Goal: Task Accomplishment & Management: Manage account settings

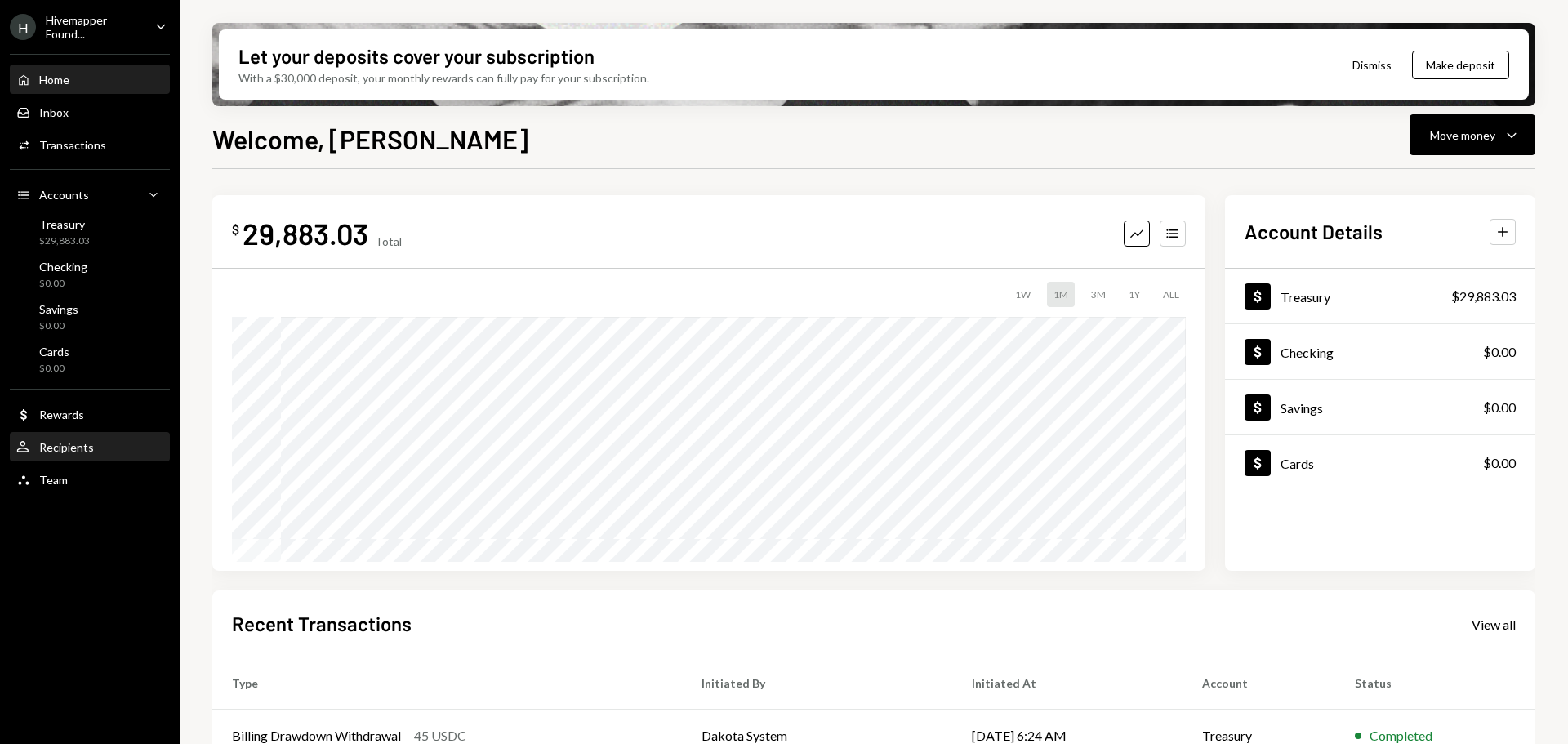
click at [74, 453] on div "Recipients" at bounding box center [66, 447] width 55 height 14
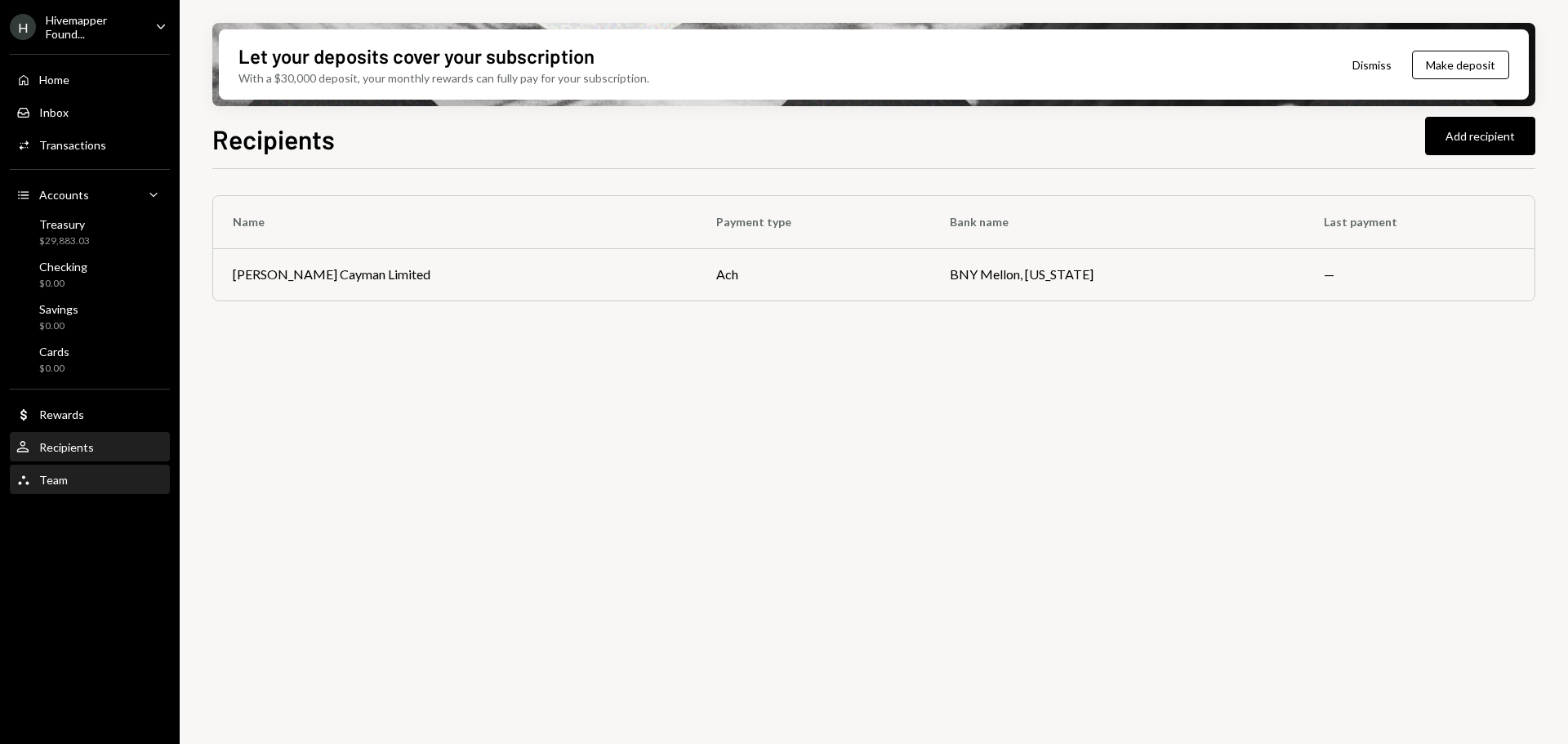
click at [66, 479] on div "Team" at bounding box center [53, 479] width 29 height 14
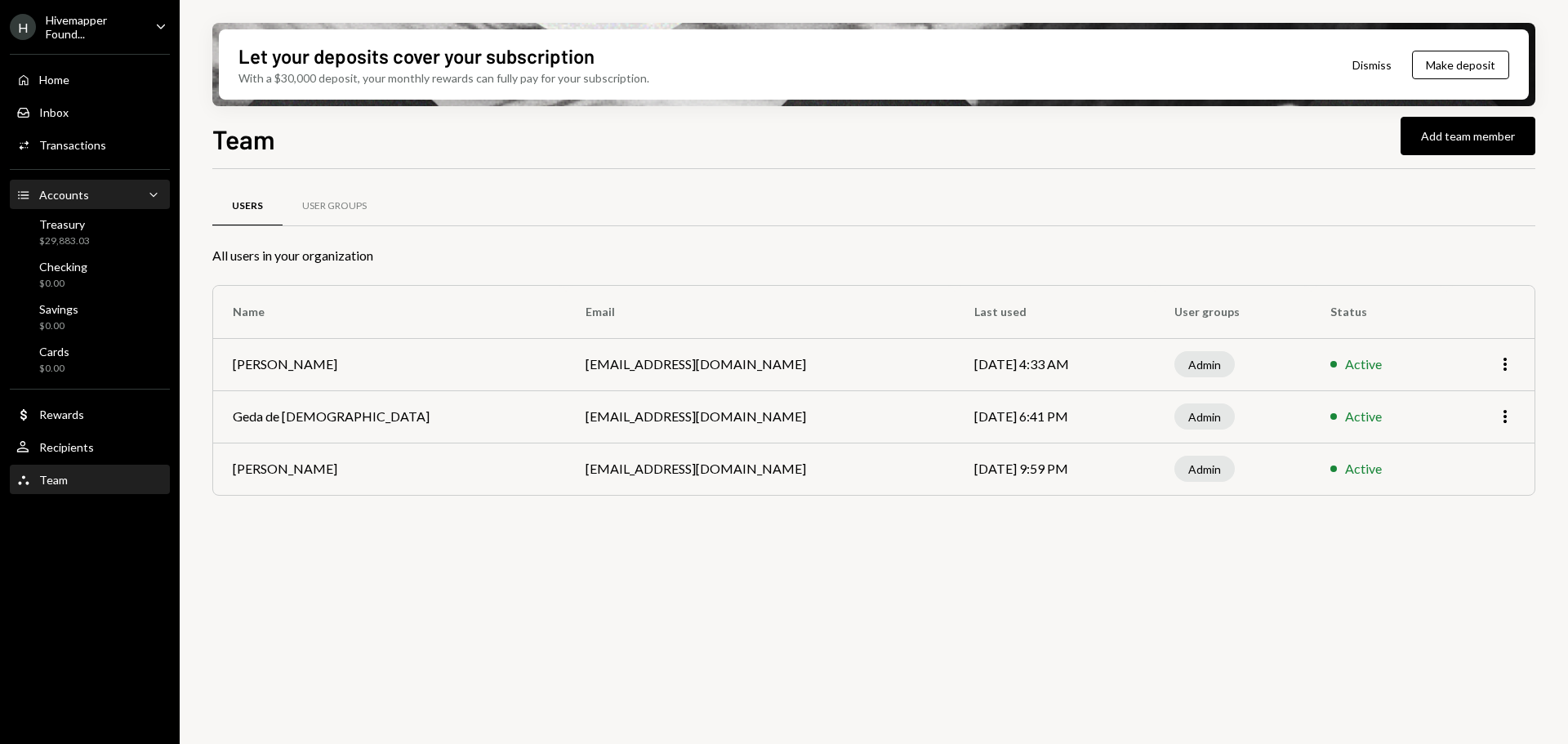
click at [88, 192] on div "Accounts Accounts Caret Down" at bounding box center [90, 195] width 147 height 18
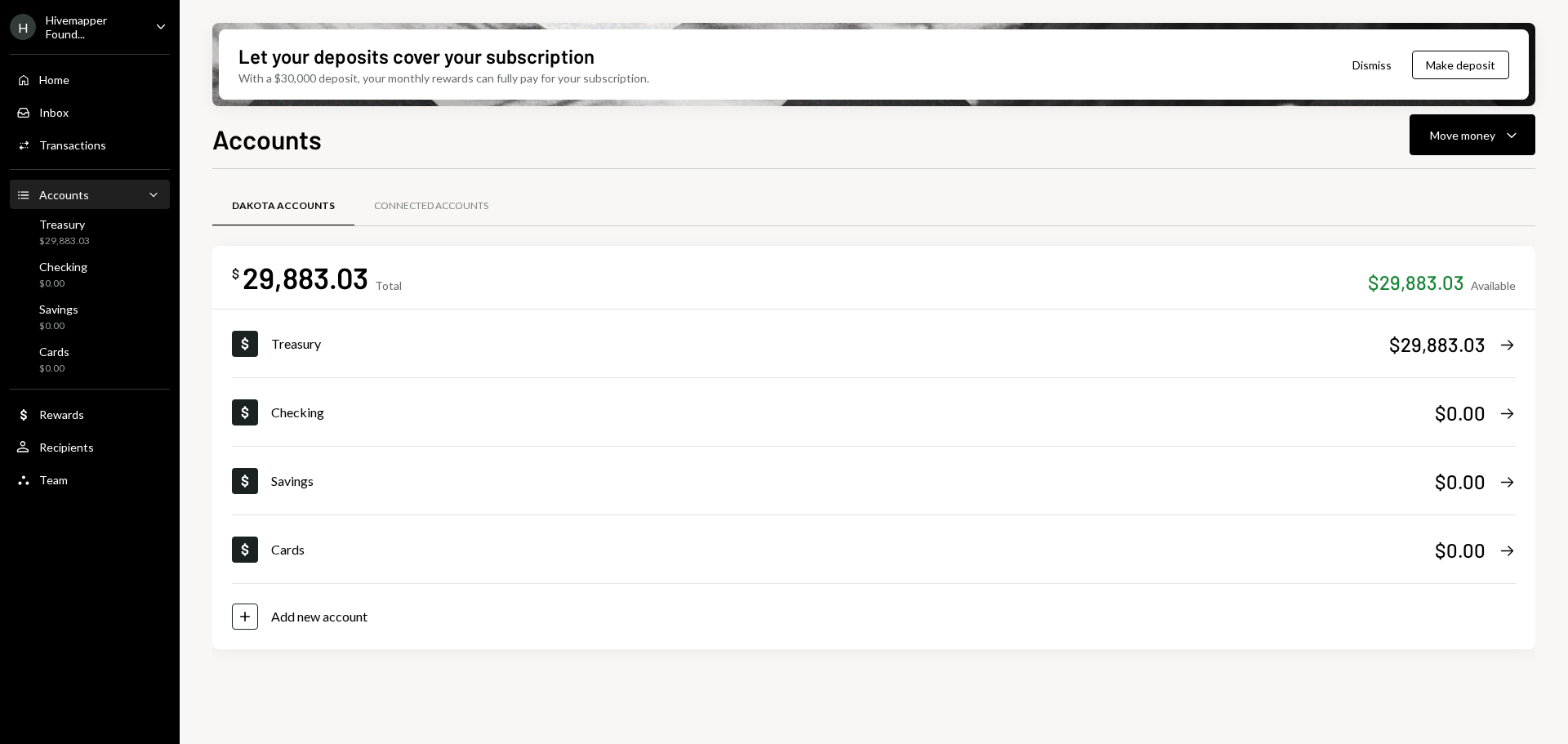
click at [90, 20] on div "Hivemapper Found..." at bounding box center [94, 27] width 97 height 28
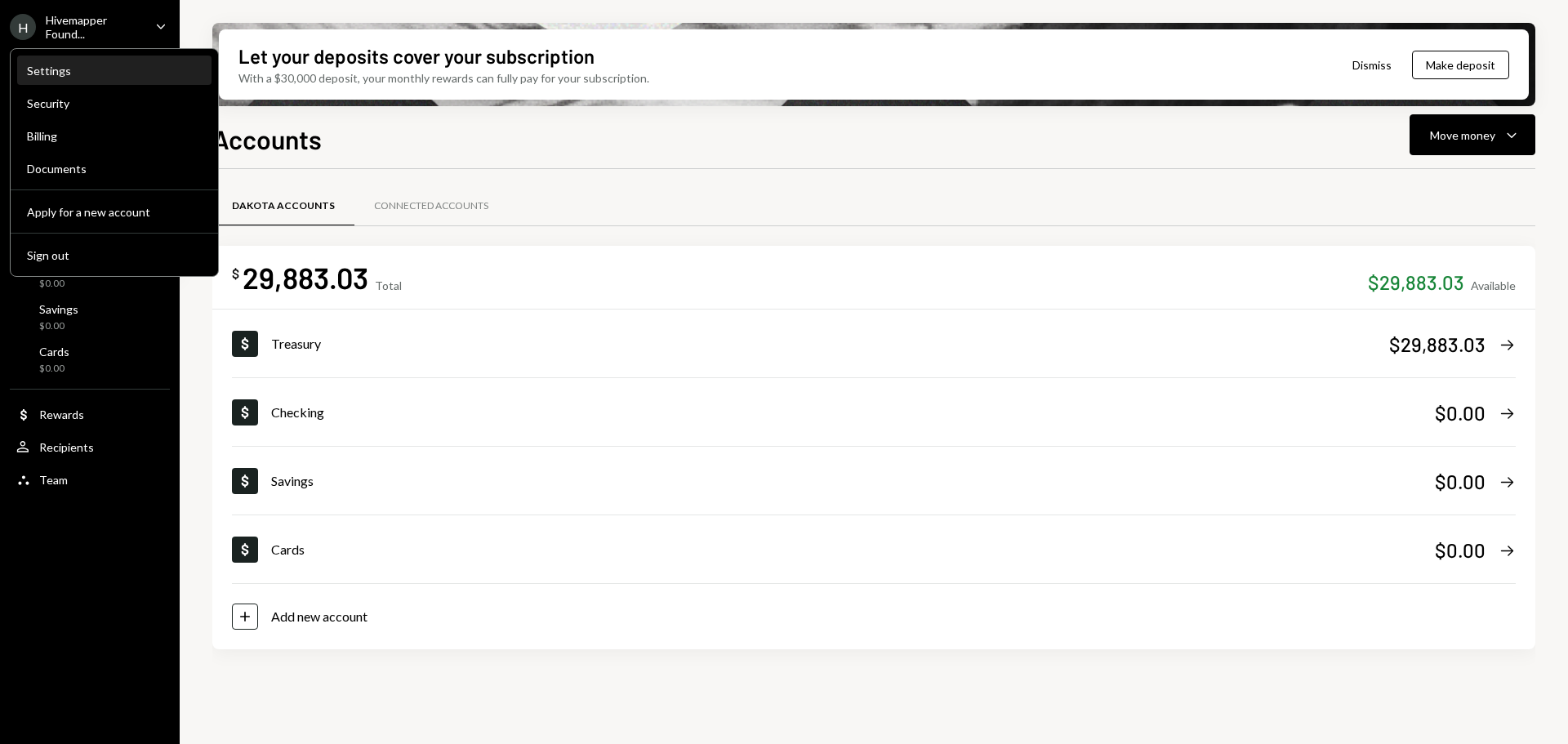
click at [88, 75] on div "Settings" at bounding box center [114, 71] width 175 height 14
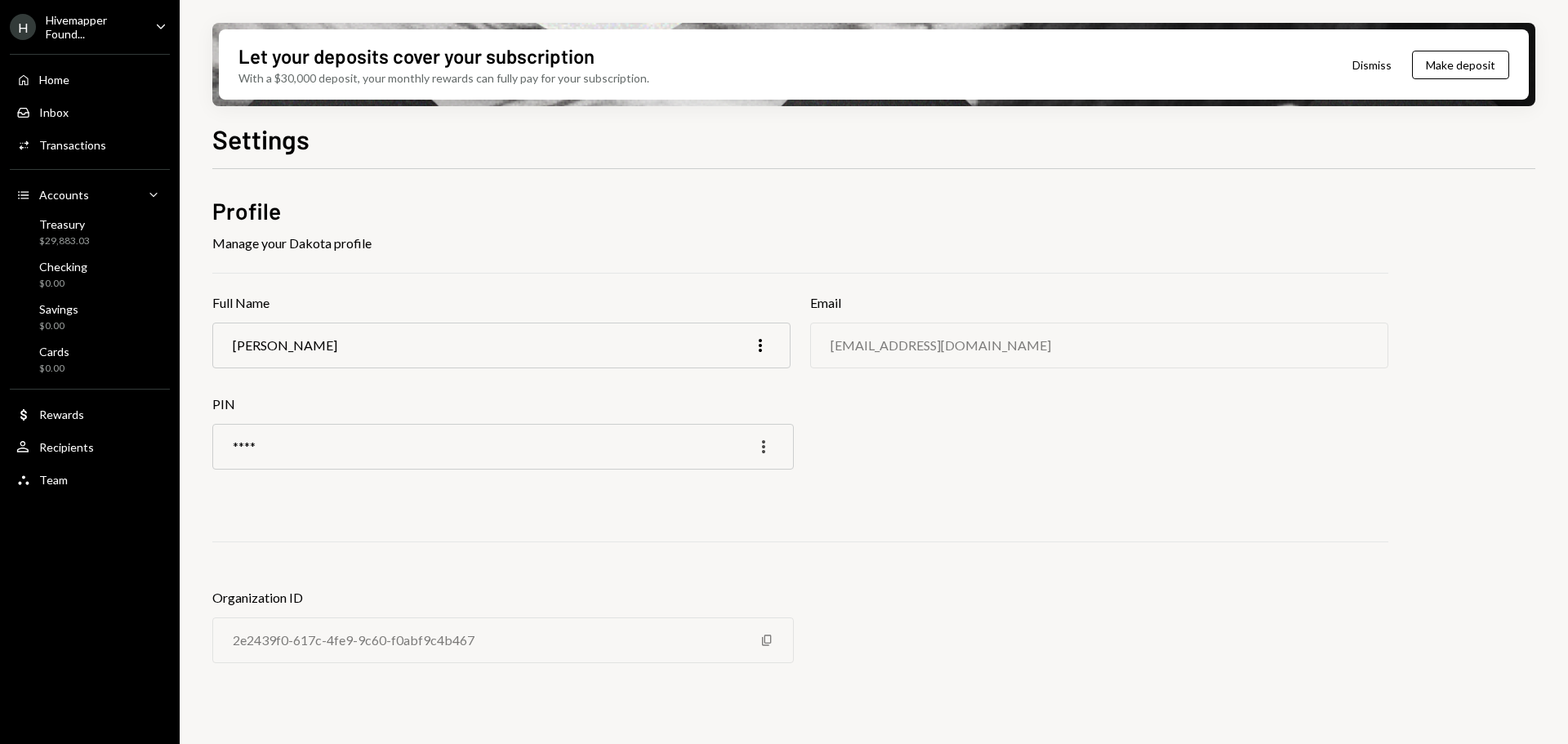
click at [764, 445] on icon "More" at bounding box center [763, 447] width 20 height 20
click at [731, 473] on div "Edit" at bounding box center [725, 480] width 82 height 29
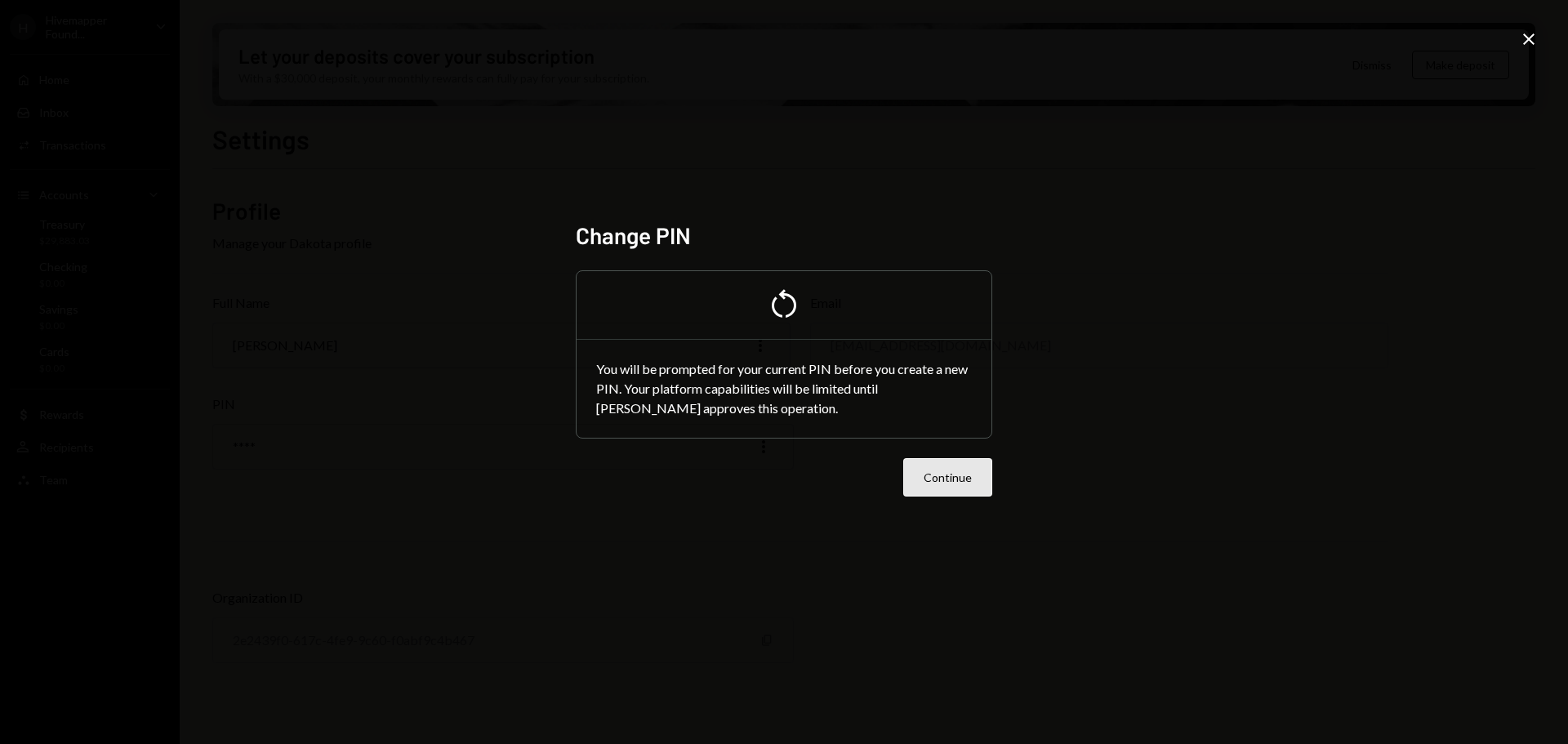
click at [946, 475] on button "Continue" at bounding box center [947, 476] width 89 height 39
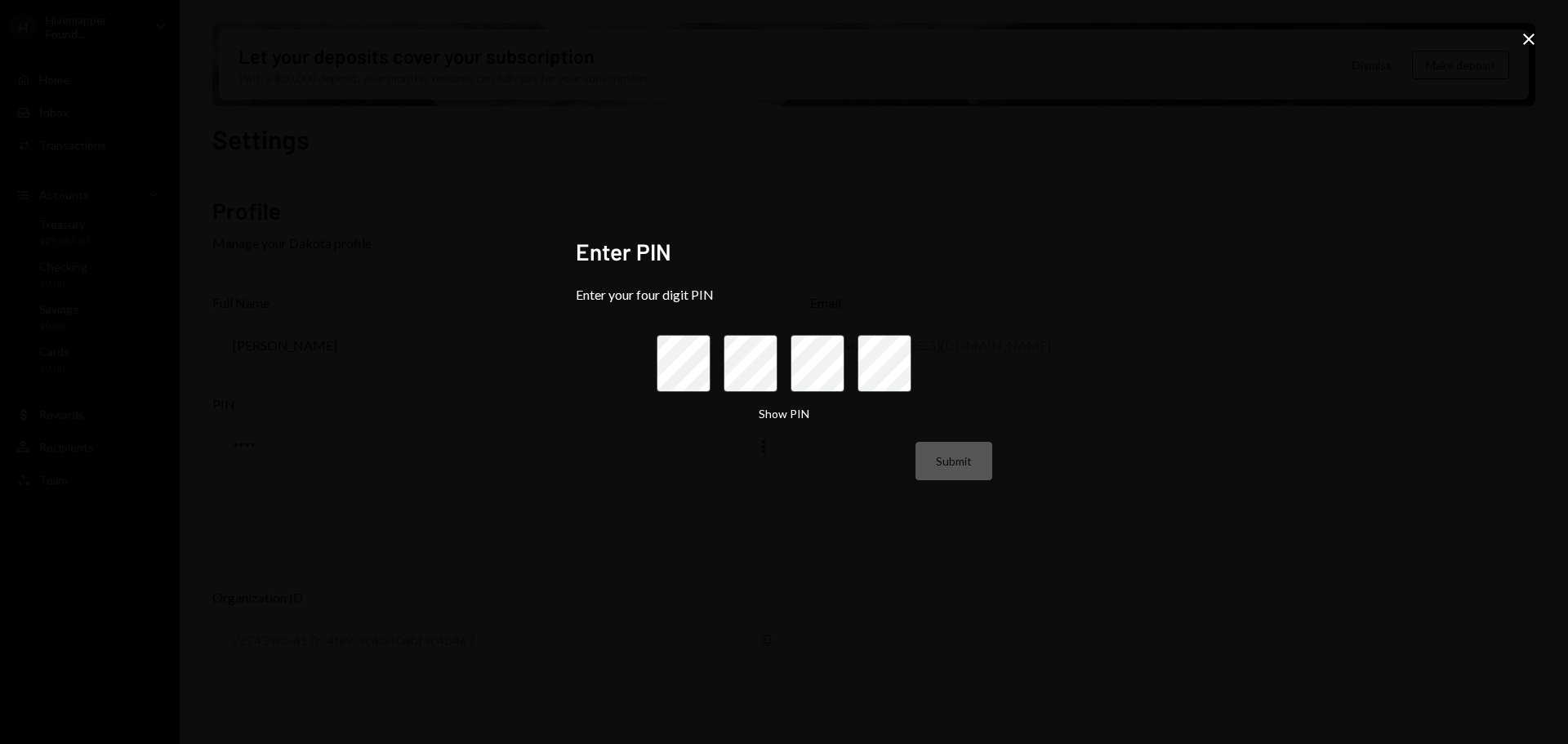
click at [1534, 40] on icon "Close" at bounding box center [1528, 40] width 20 height 20
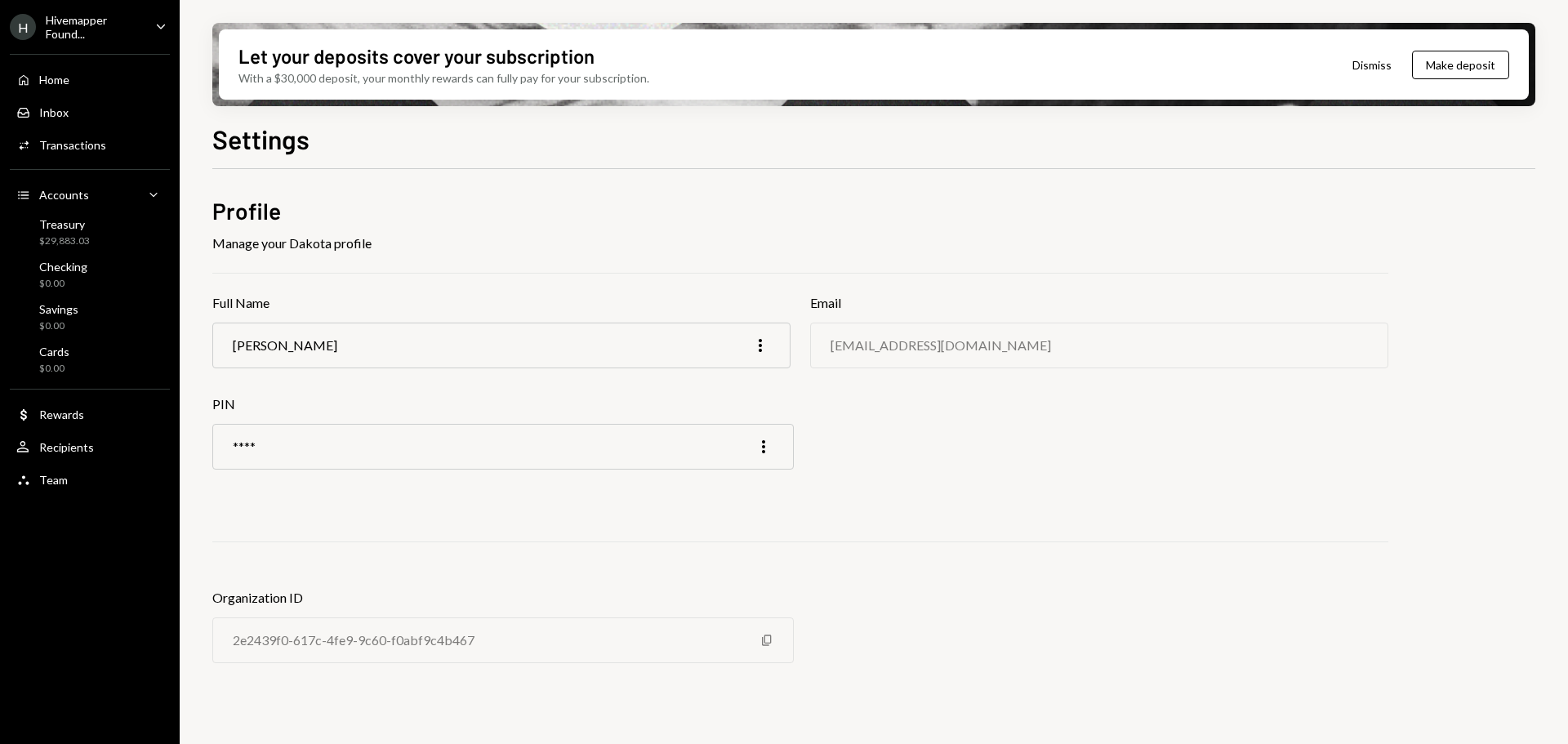
click at [166, 21] on icon "Caret Down" at bounding box center [161, 26] width 18 height 18
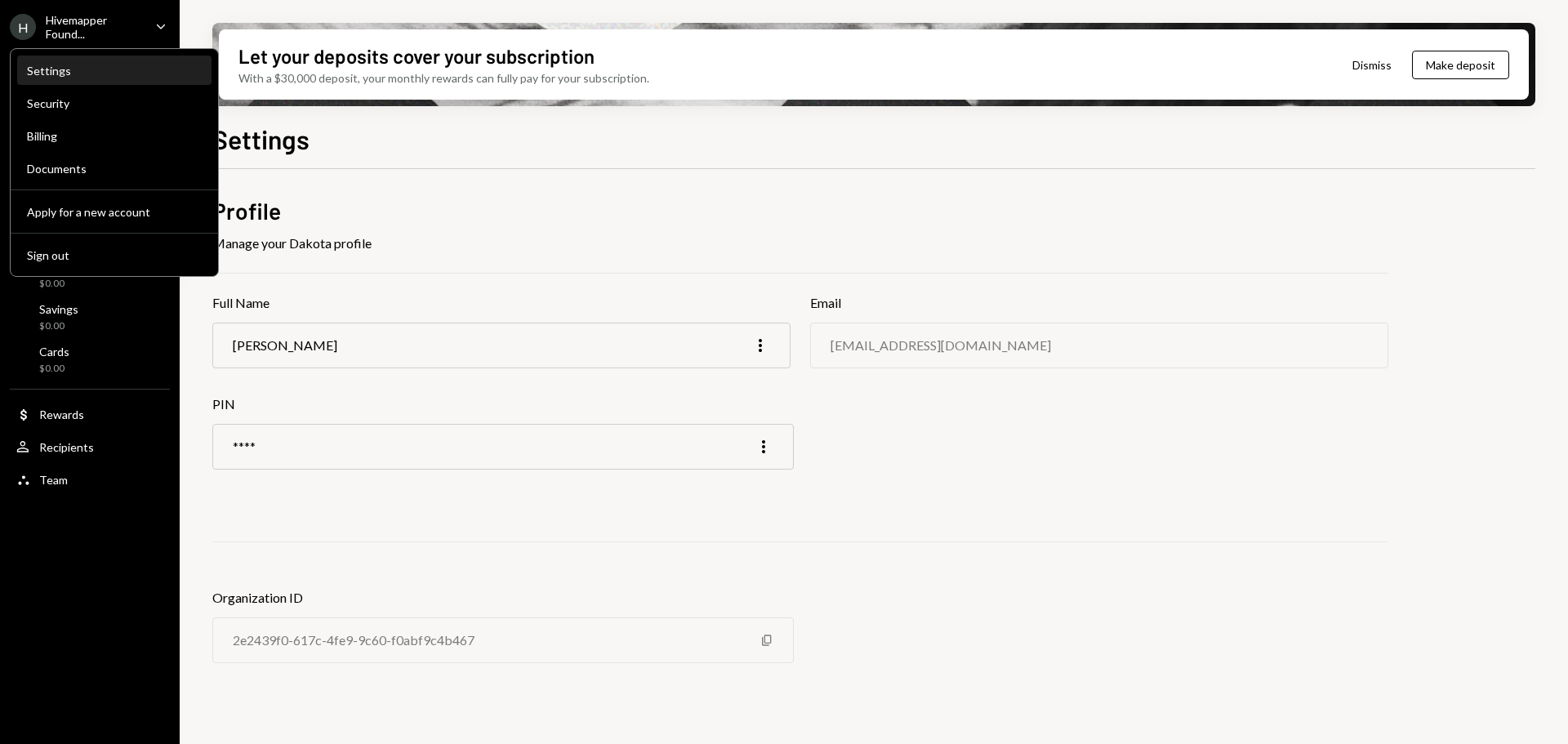
click at [88, 79] on div "Settings" at bounding box center [114, 71] width 175 height 28
click at [71, 110] on div "Security" at bounding box center [114, 103] width 175 height 28
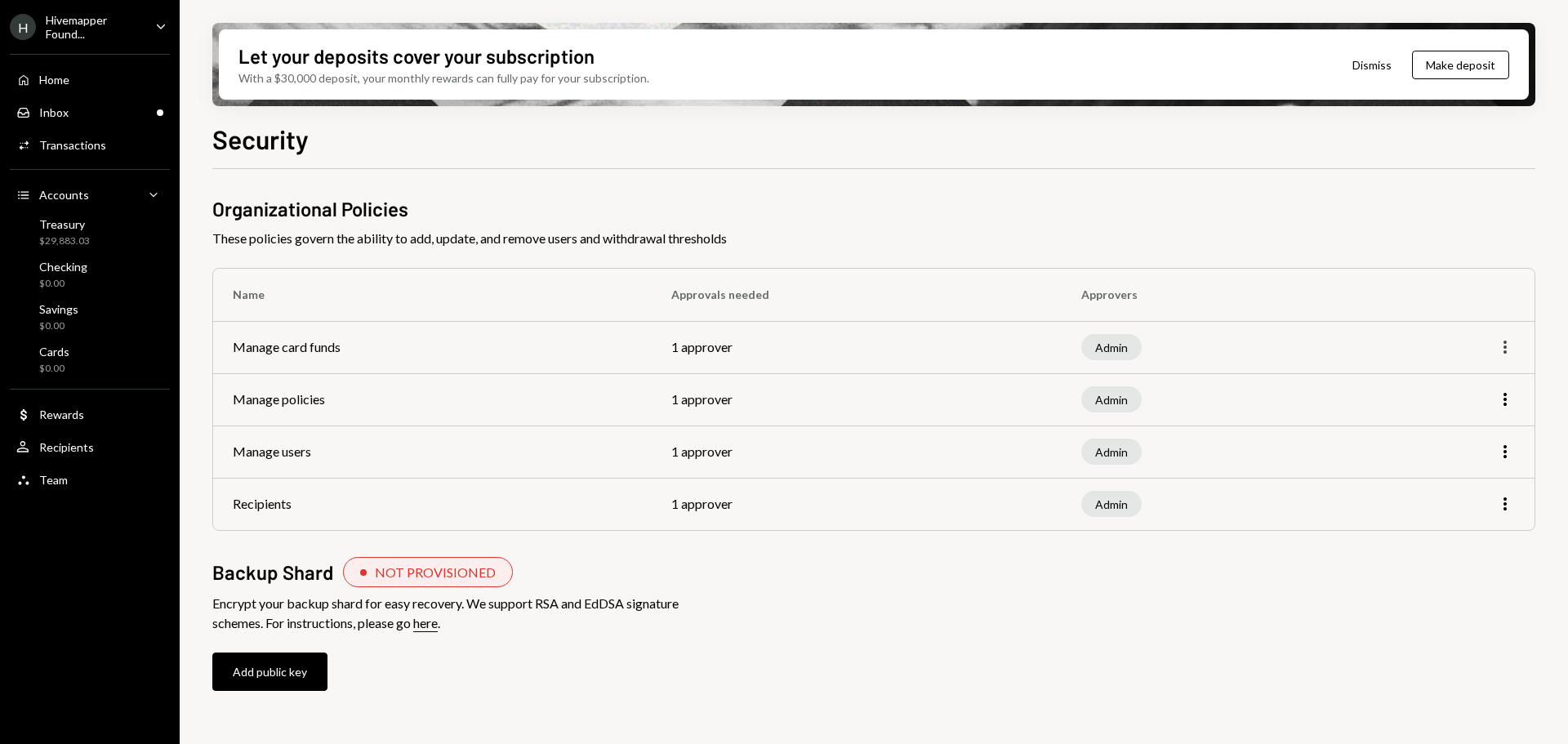
click at [1499, 349] on icon "More" at bounding box center [1504, 347] width 20 height 20
click at [1470, 380] on div "Edit" at bounding box center [1468, 381] width 82 height 29
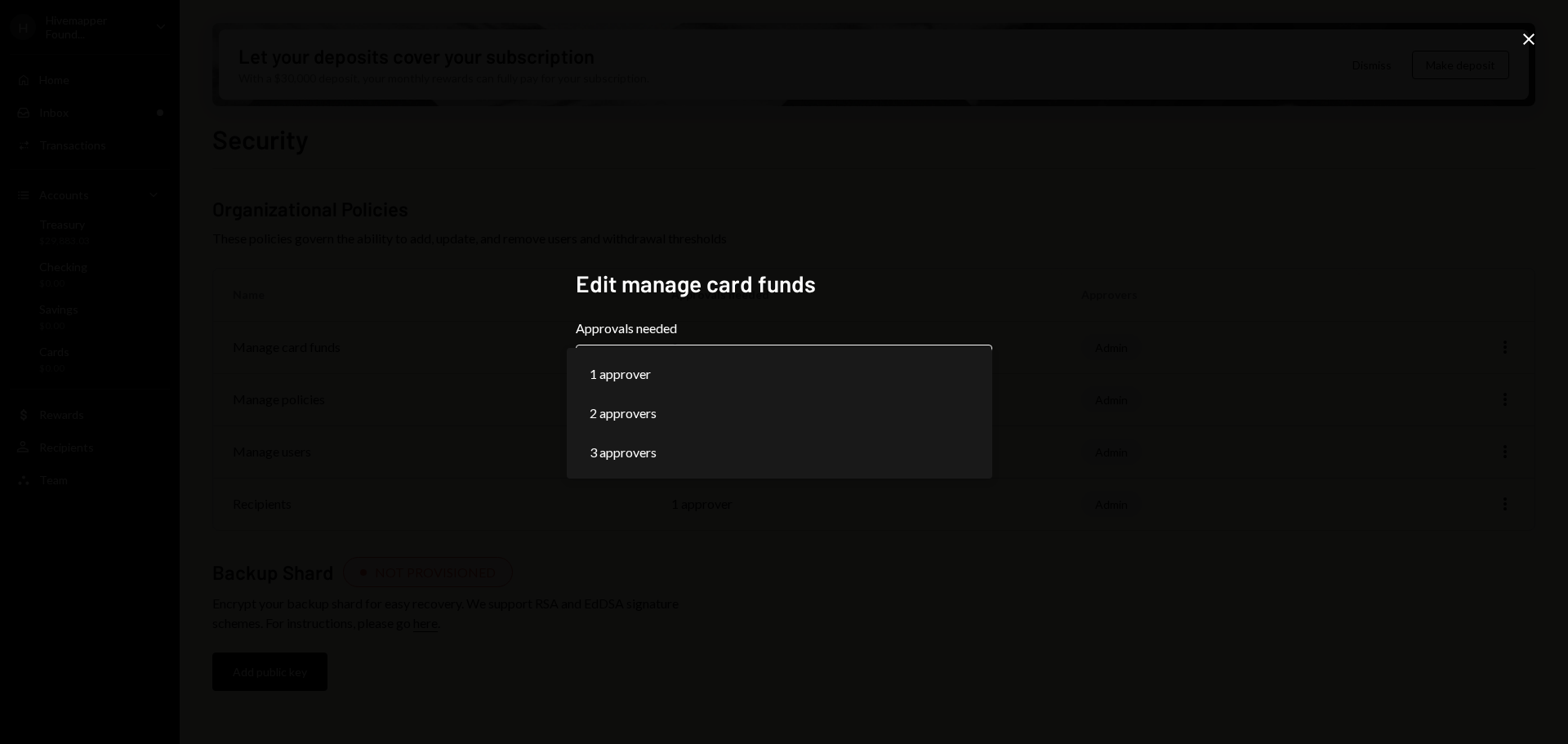
click at [868, 358] on body "**********" at bounding box center [784, 372] width 1568 height 744
click at [1108, 302] on div "**********" at bounding box center [784, 372] width 1568 height 744
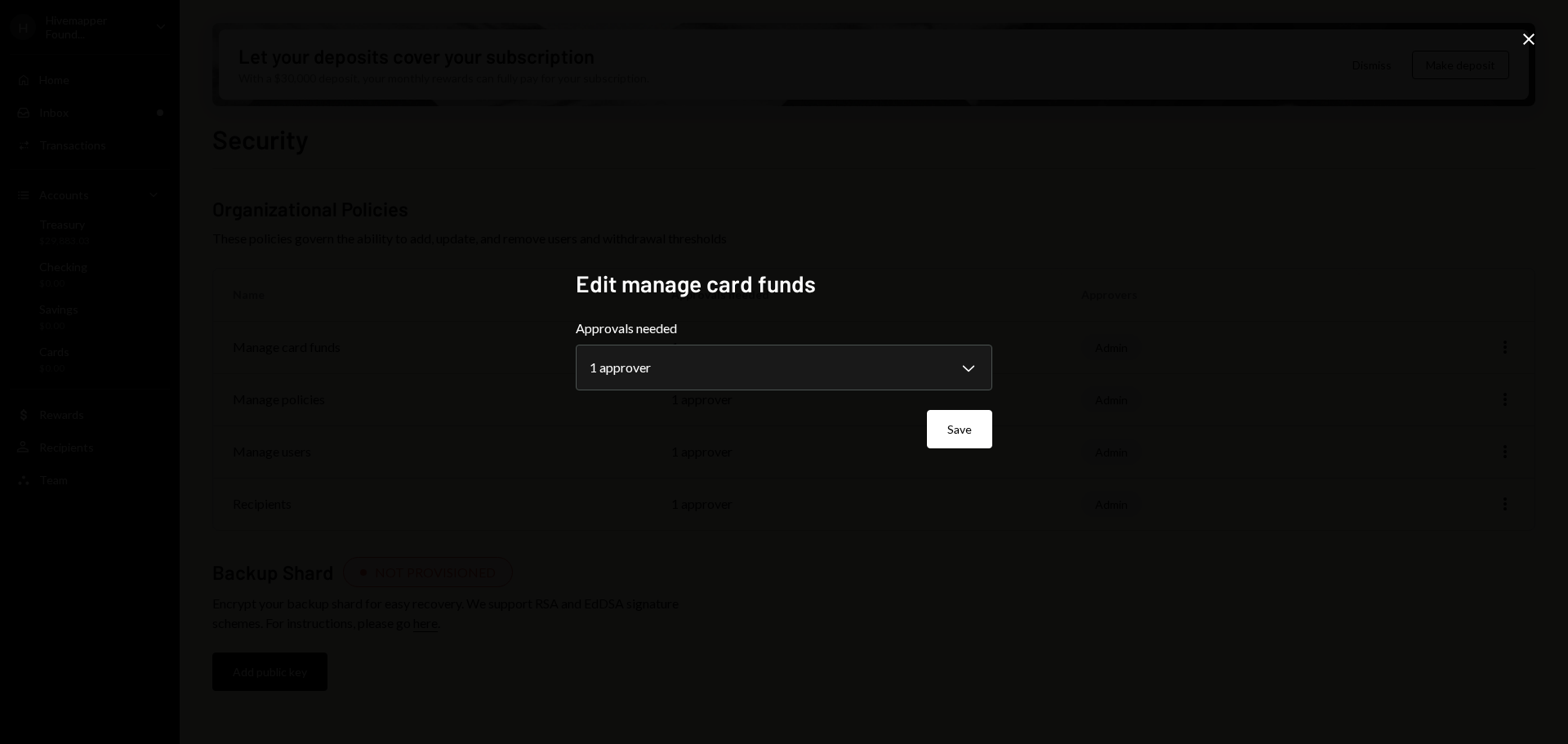
click at [1526, 43] on icon at bounding box center [1527, 39] width 11 height 11
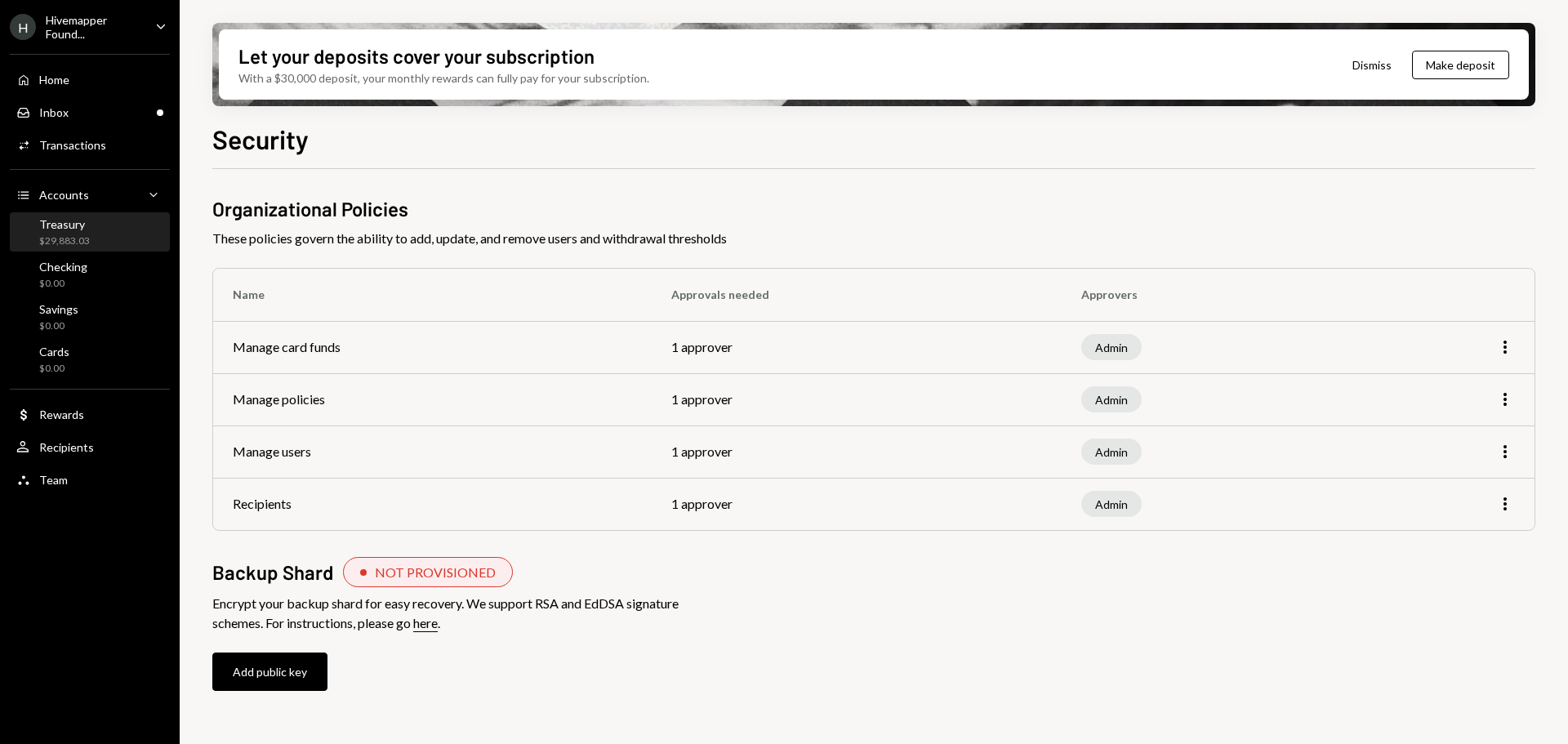
click at [98, 225] on div "Treasury $29,883.03" at bounding box center [90, 232] width 147 height 31
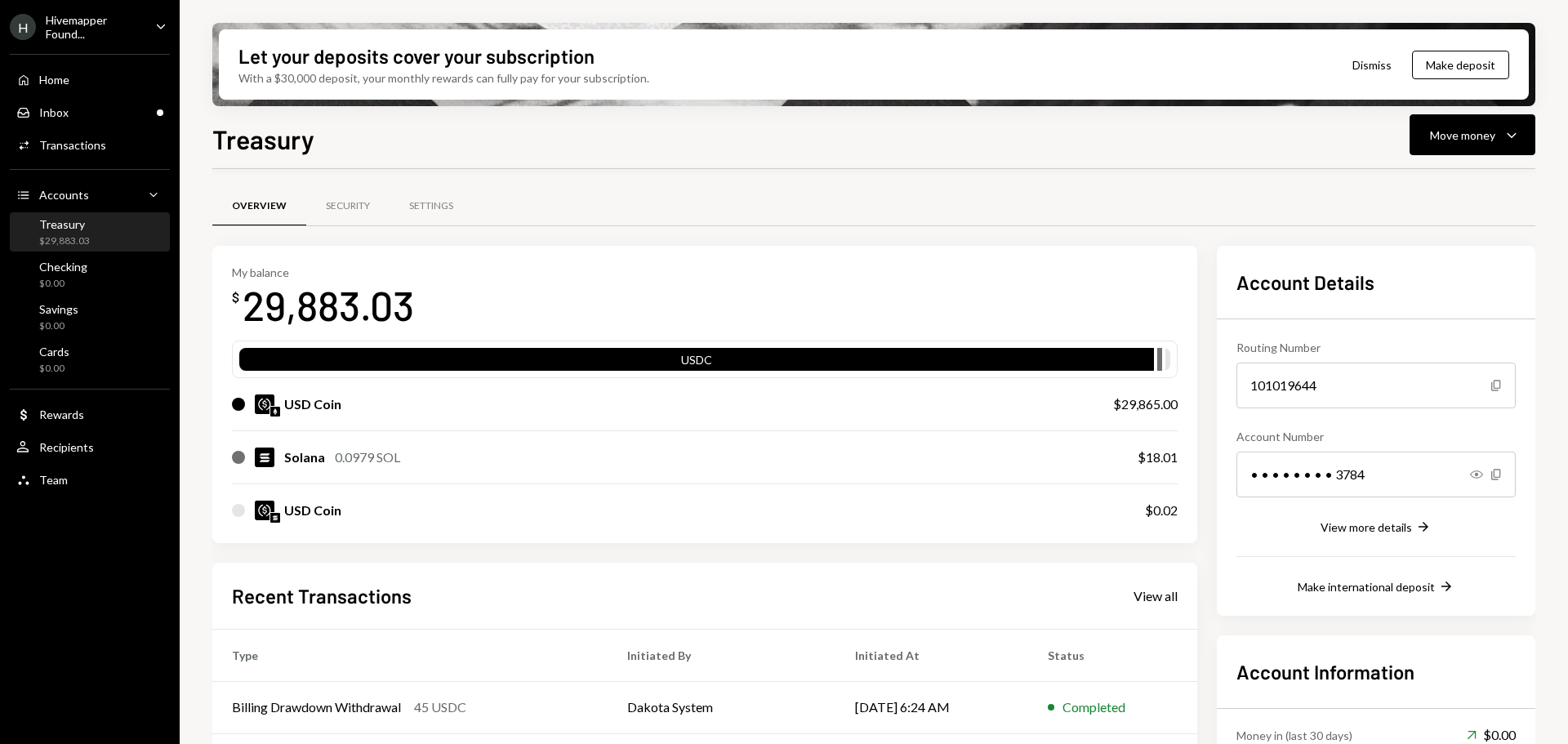
scroll to position [212, 0]
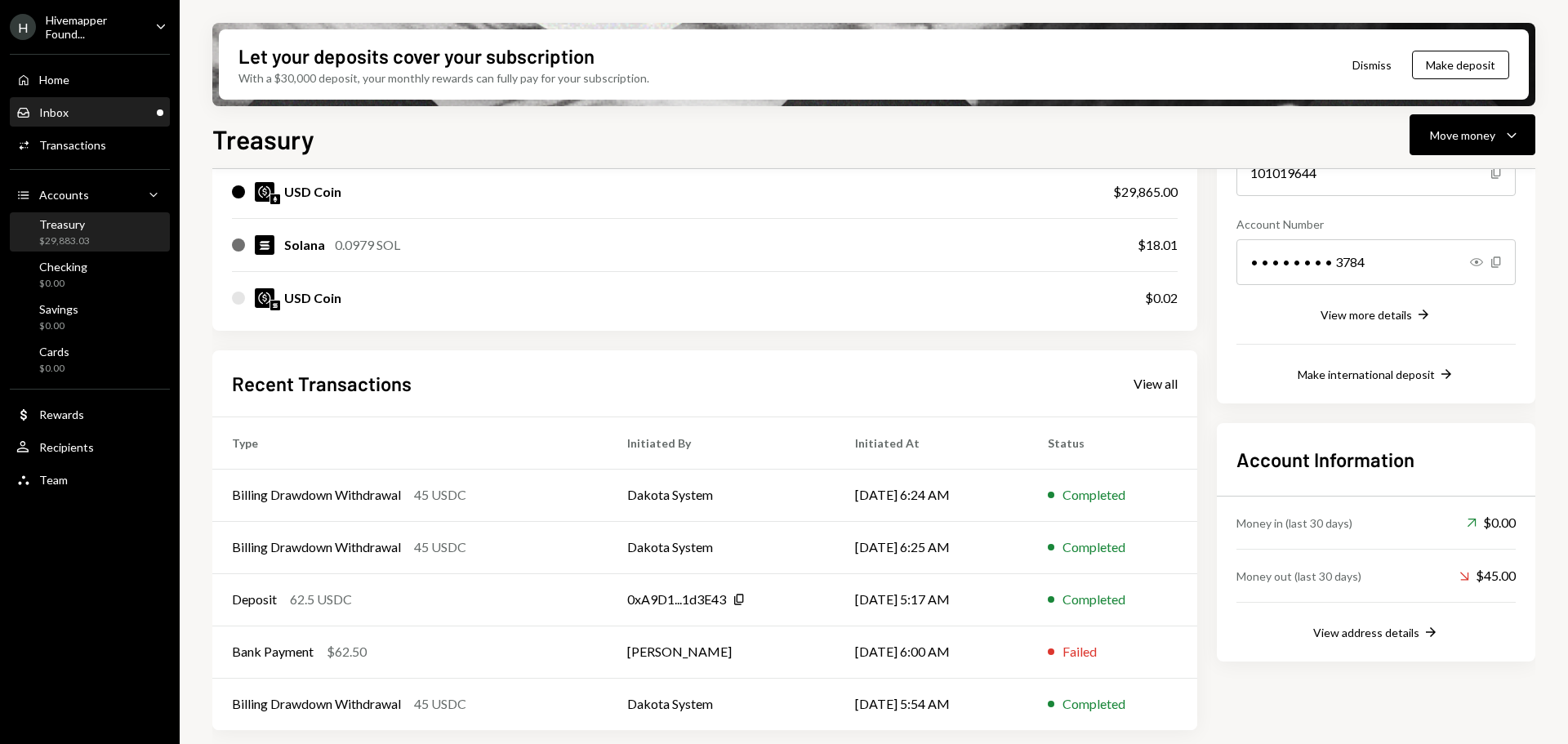
click at [83, 111] on div "Inbox Inbox" at bounding box center [90, 112] width 147 height 15
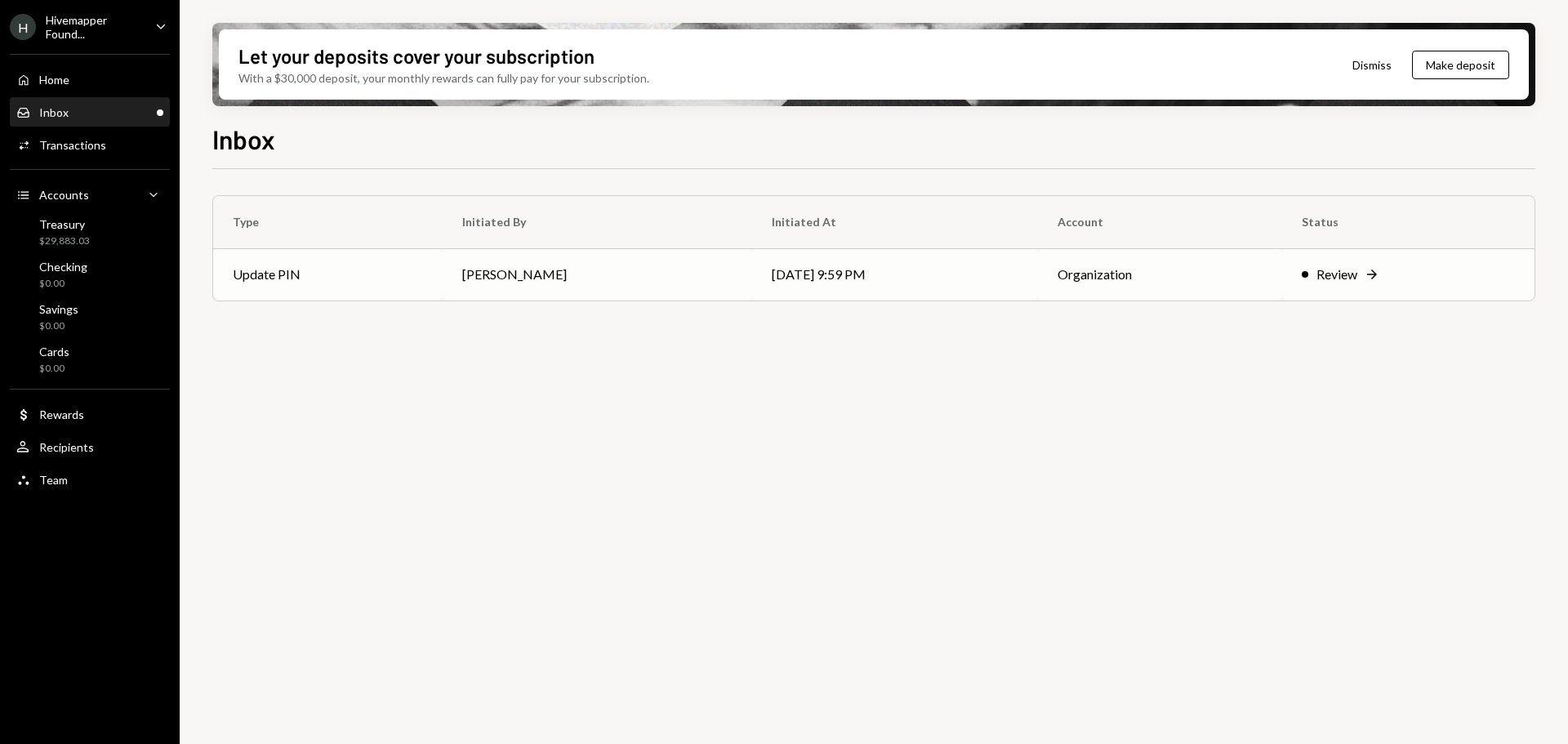
click at [1351, 273] on div "Review" at bounding box center [1336, 275] width 41 height 20
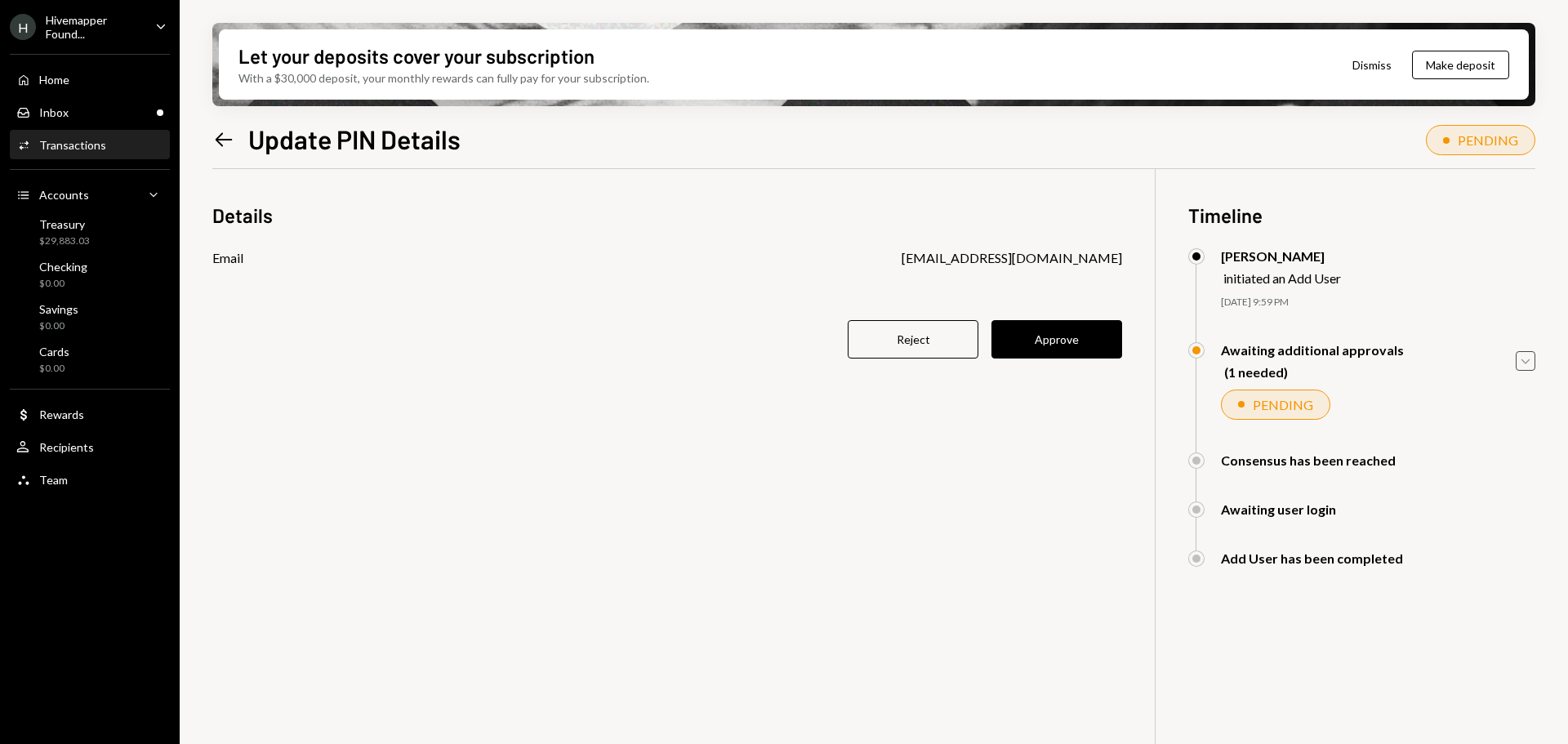
click at [1529, 358] on icon "Caret Down" at bounding box center [1525, 361] width 18 height 18
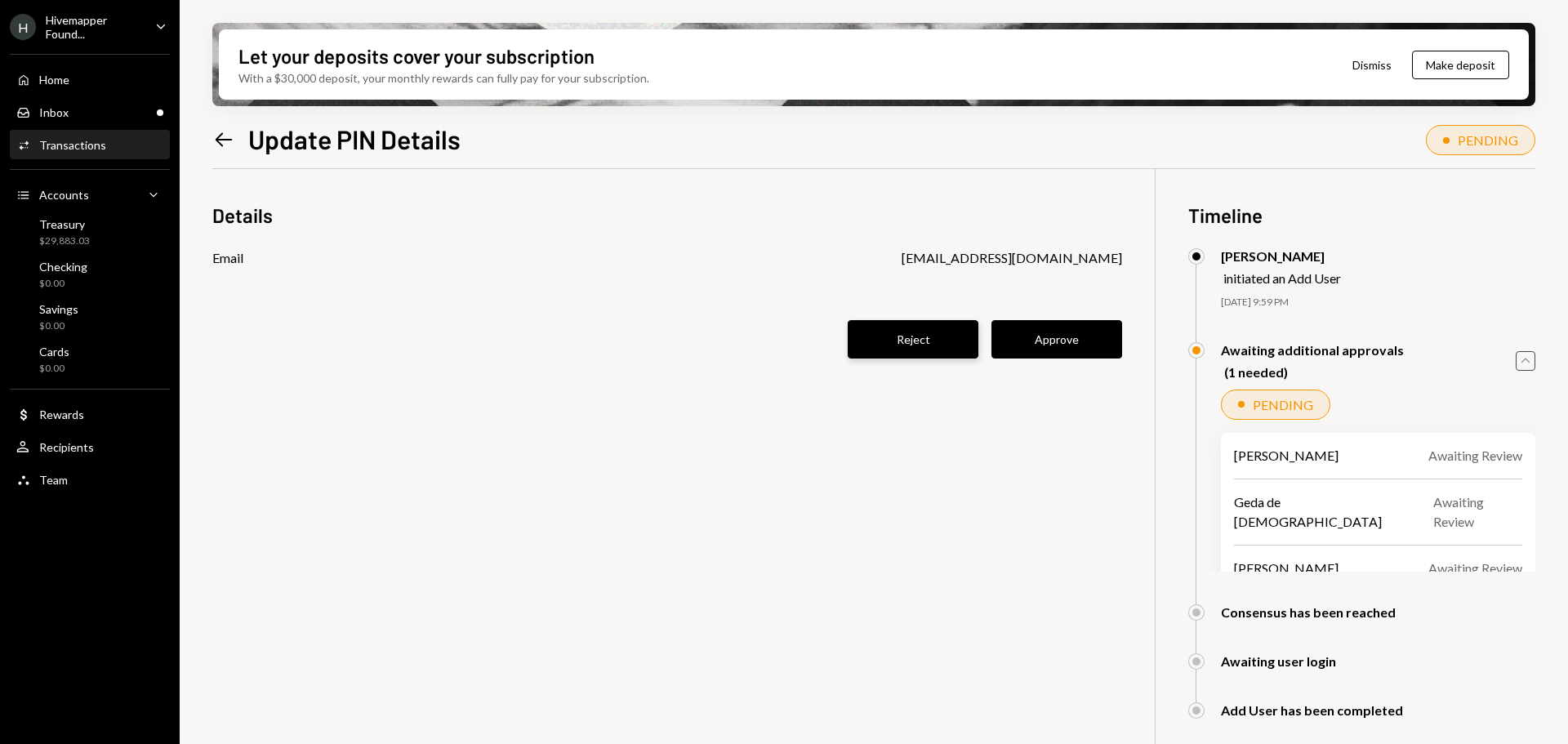
click at [939, 330] on button "Reject" at bounding box center [912, 339] width 130 height 39
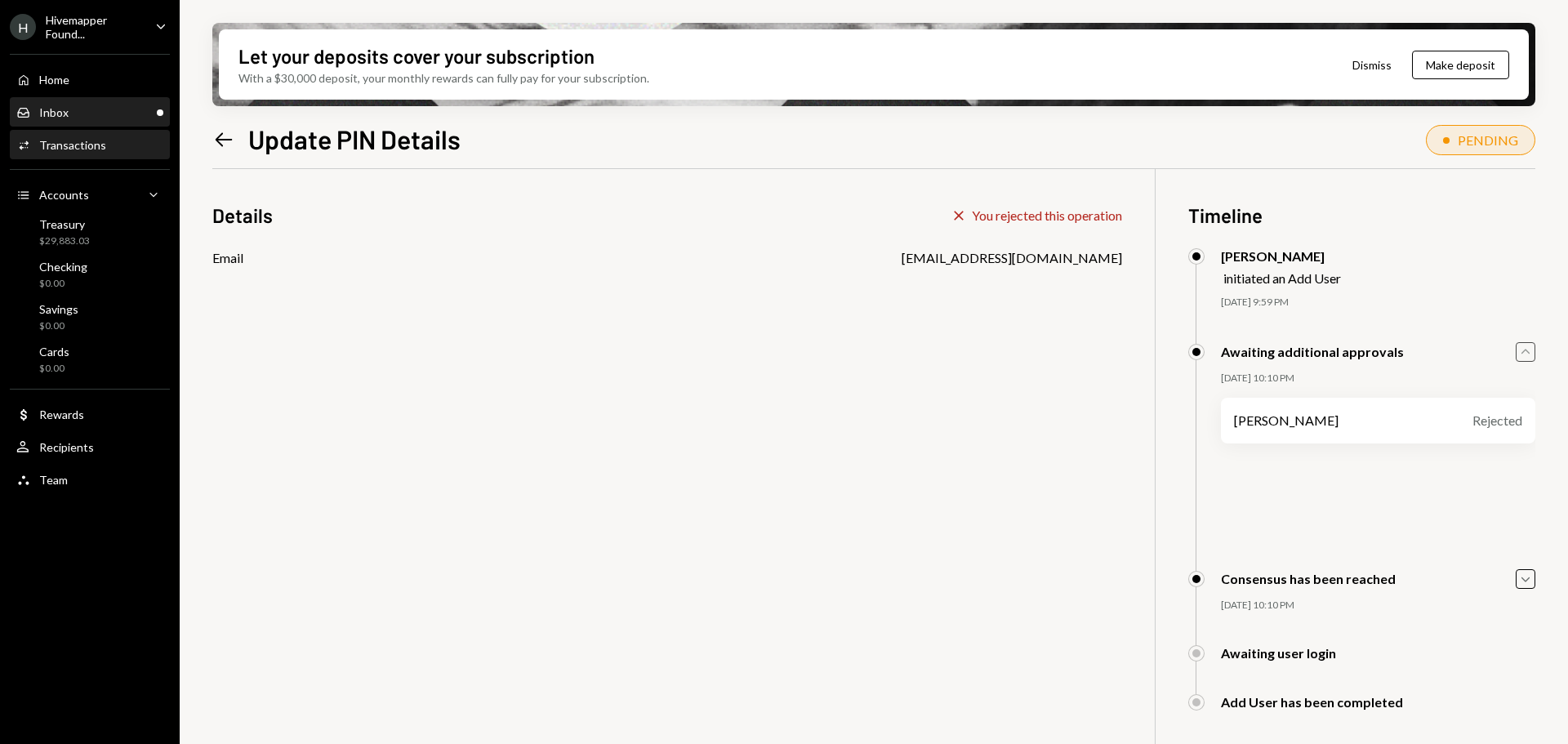
click at [98, 114] on div "Inbox Inbox" at bounding box center [90, 112] width 147 height 15
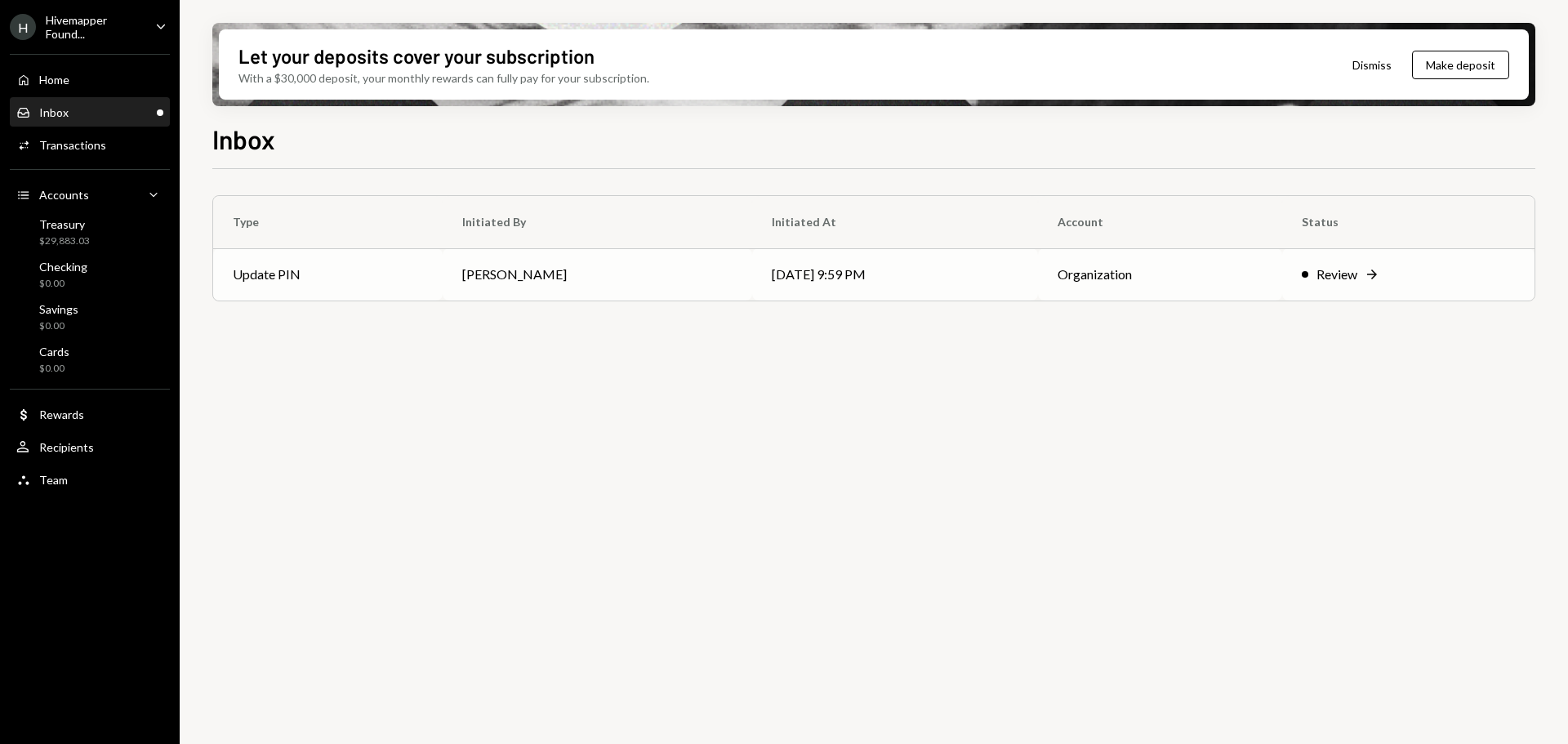
click at [1344, 272] on div "Review" at bounding box center [1336, 275] width 41 height 20
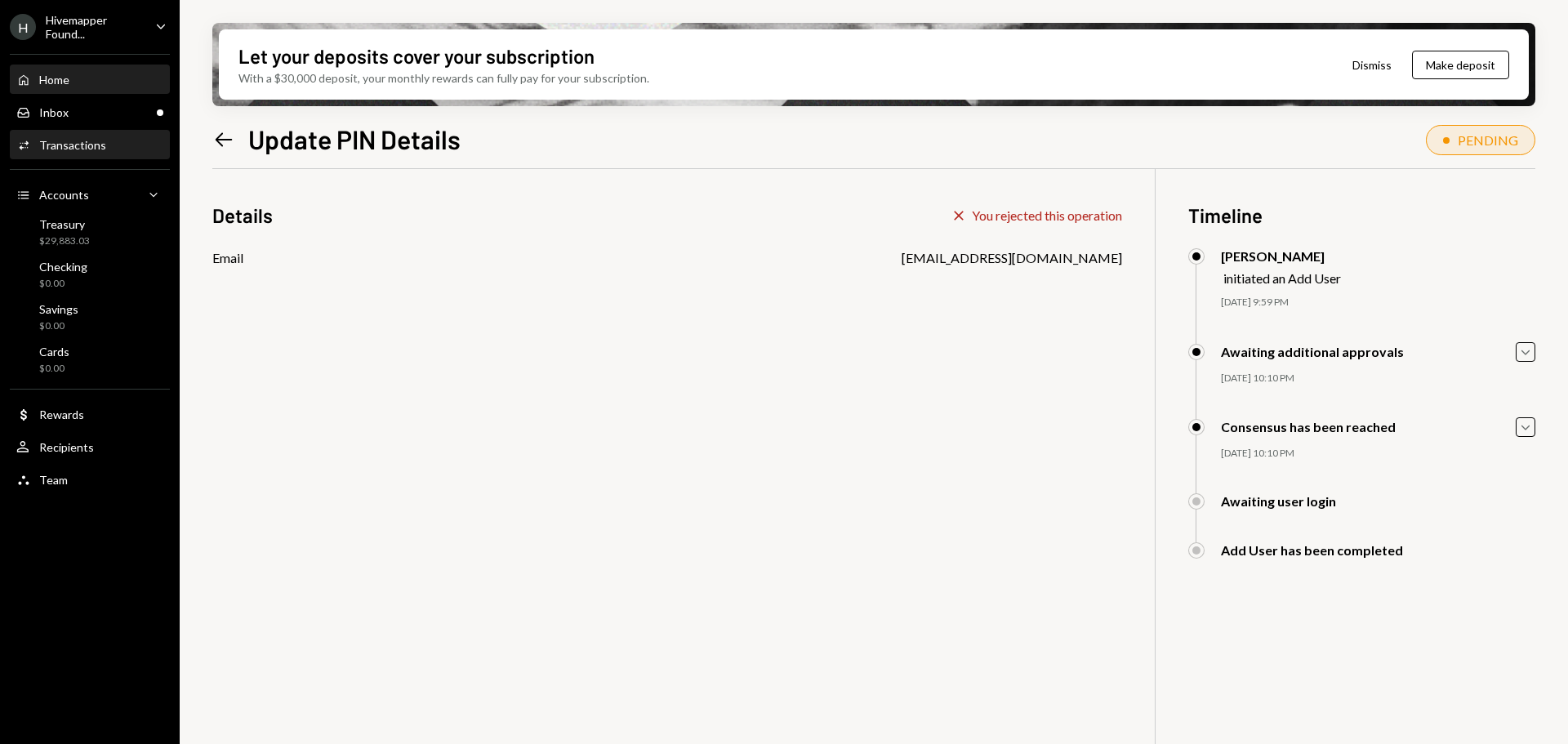
click at [98, 84] on div "Home Home" at bounding box center [90, 80] width 147 height 15
